Goal: Information Seeking & Learning: Learn about a topic

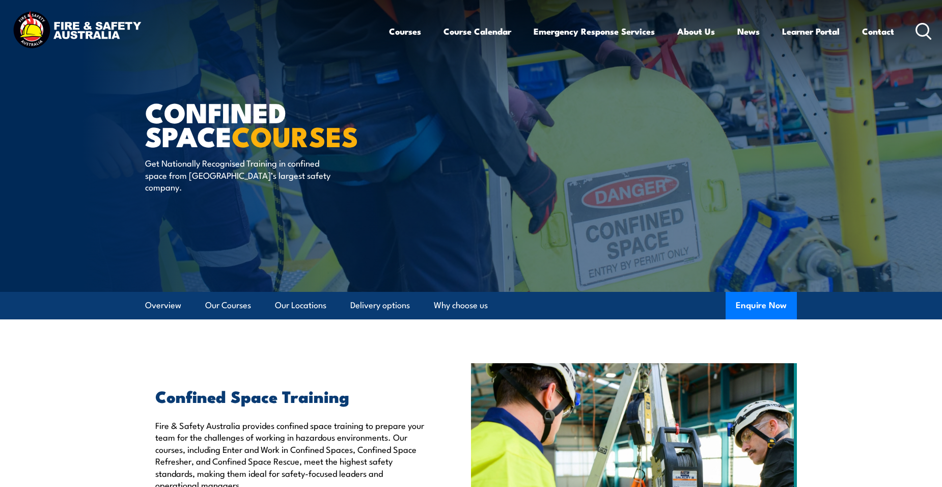
click at [418, 32] on ul "Courses Course Calendar Emergency Response Services Services Overview Emergency…" at bounding box center [641, 31] width 505 height 27
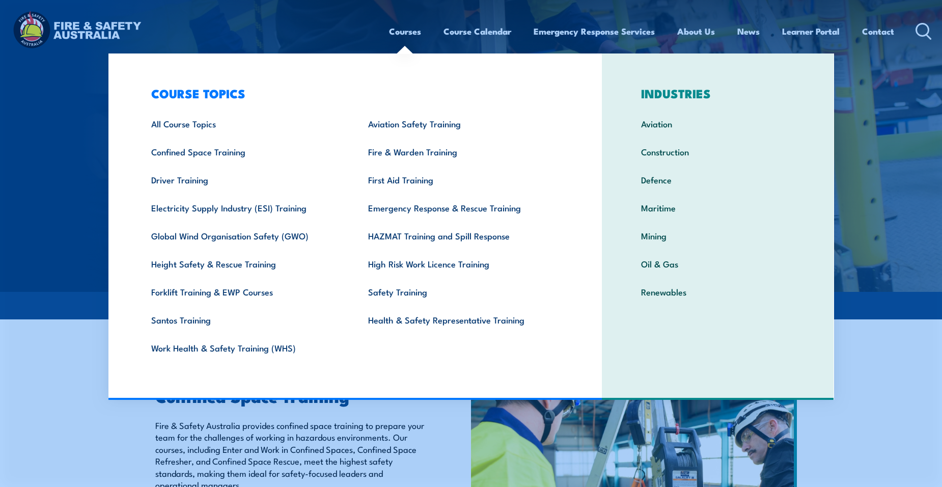
click at [414, 33] on link "Courses" at bounding box center [405, 31] width 32 height 27
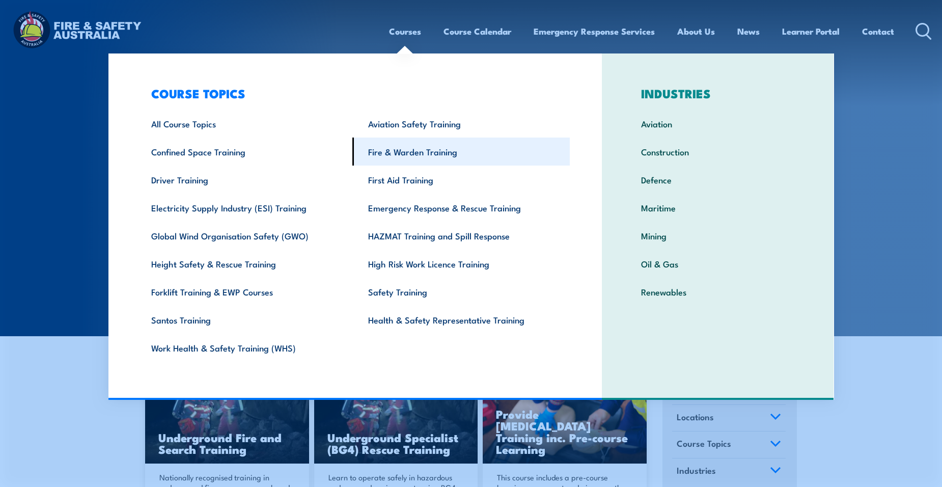
click at [417, 150] on link "Fire & Warden Training" at bounding box center [460, 151] width 217 height 28
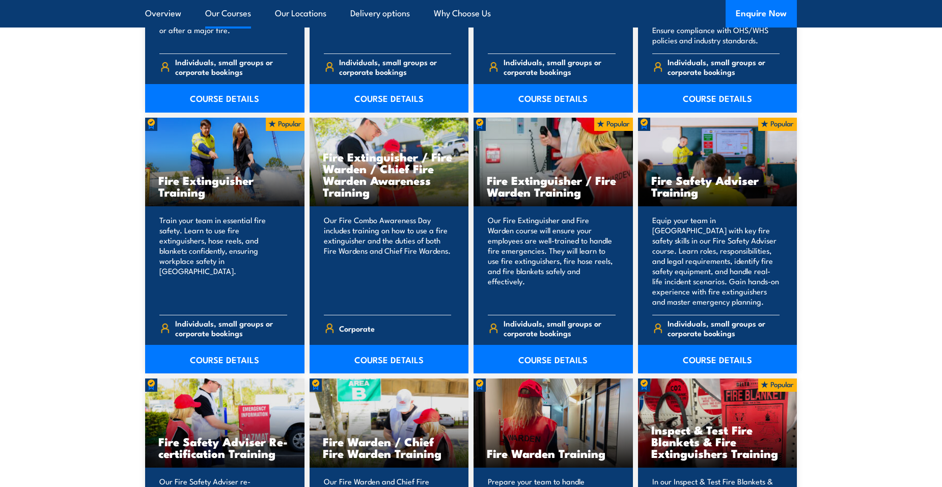
scroll to position [1018, 0]
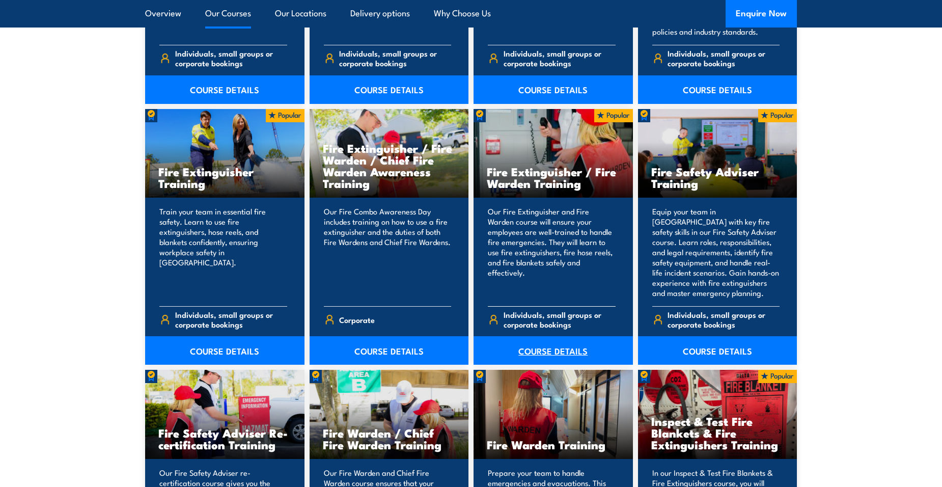
click at [552, 351] on link "COURSE DETAILS" at bounding box center [552, 350] width 159 height 29
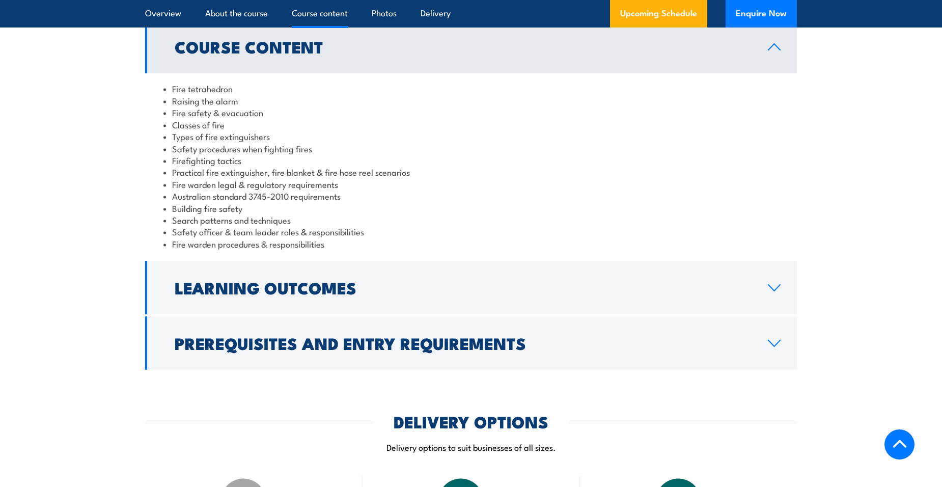
scroll to position [1069, 0]
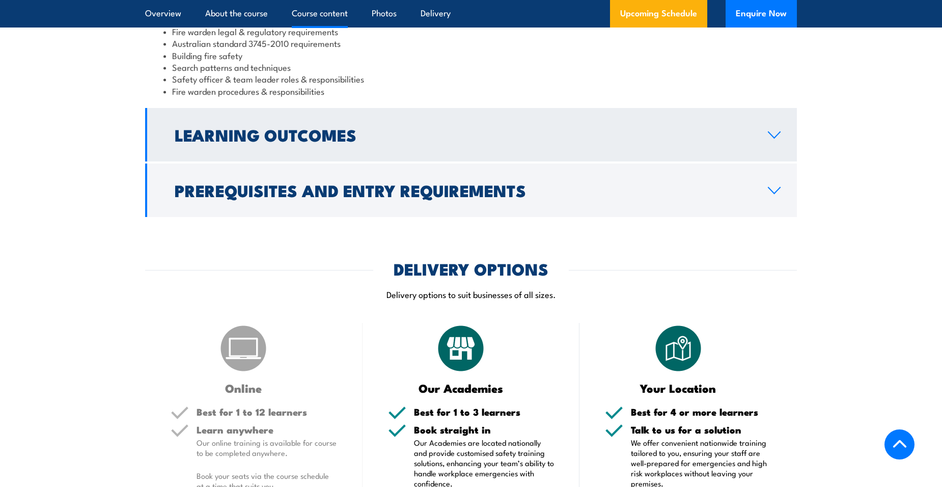
click at [269, 135] on h2 "Learning Outcomes" at bounding box center [463, 134] width 577 height 14
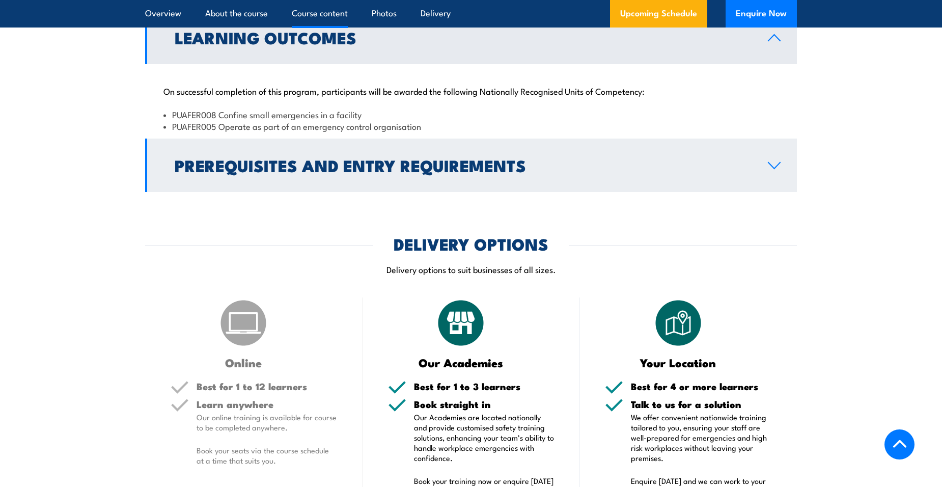
scroll to position [942, 0]
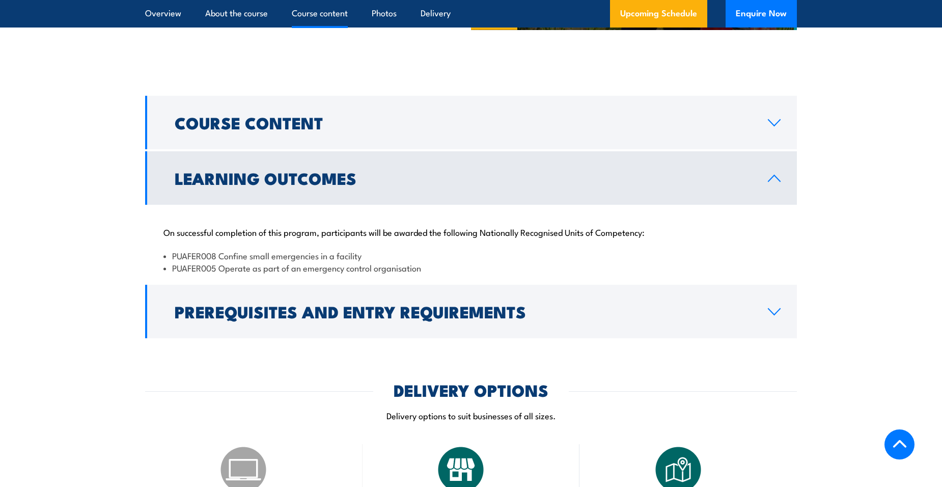
click at [712, 175] on h2 "Learning Outcomes" at bounding box center [463, 178] width 577 height 14
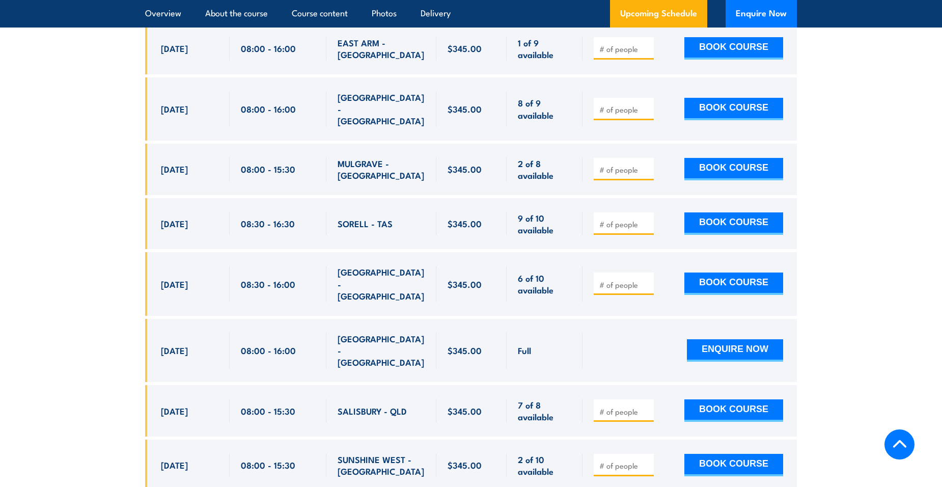
scroll to position [1757, 0]
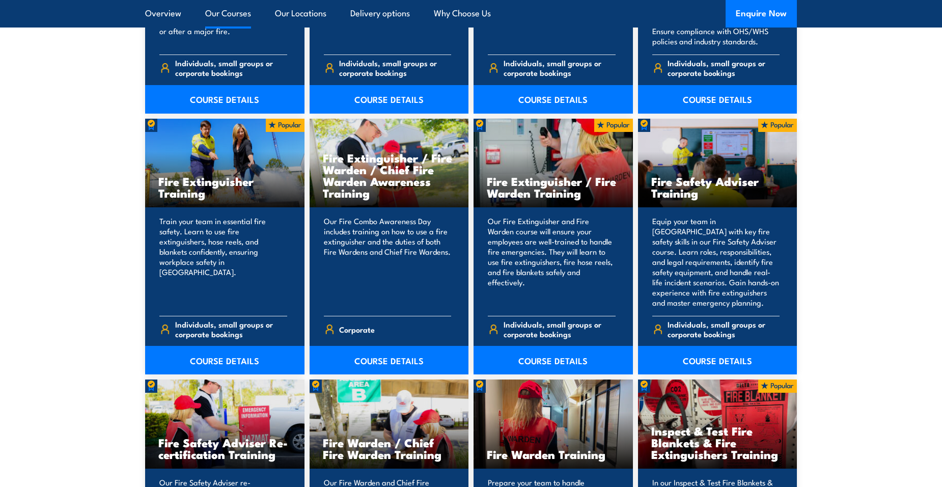
scroll to position [1018, 0]
